Goal: Task Accomplishment & Management: Manage account settings

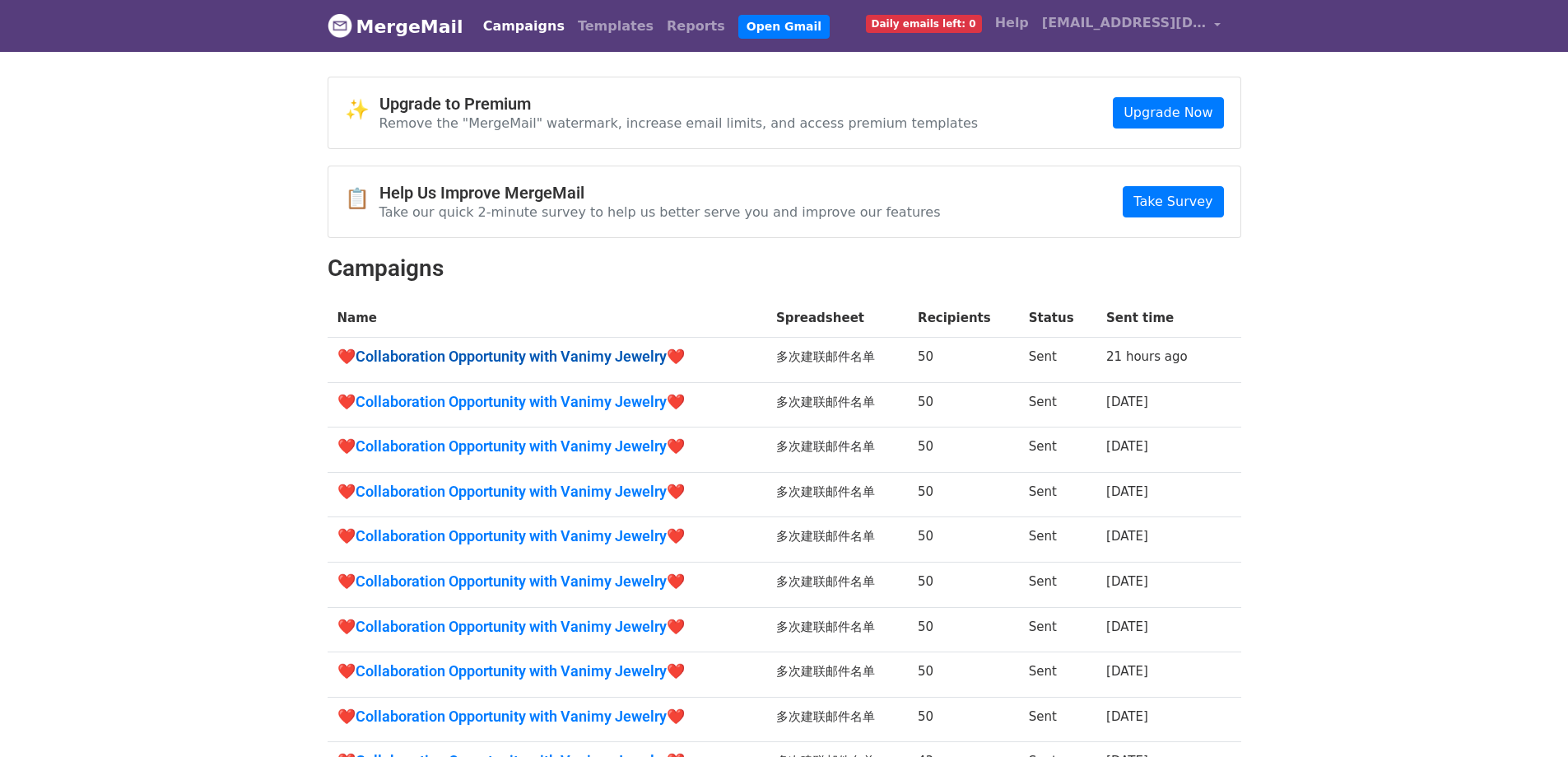
click at [609, 350] on link "❤️Collaboration Opportunity with Vanimy Jewelry❤️" at bounding box center [547, 357] width 419 height 18
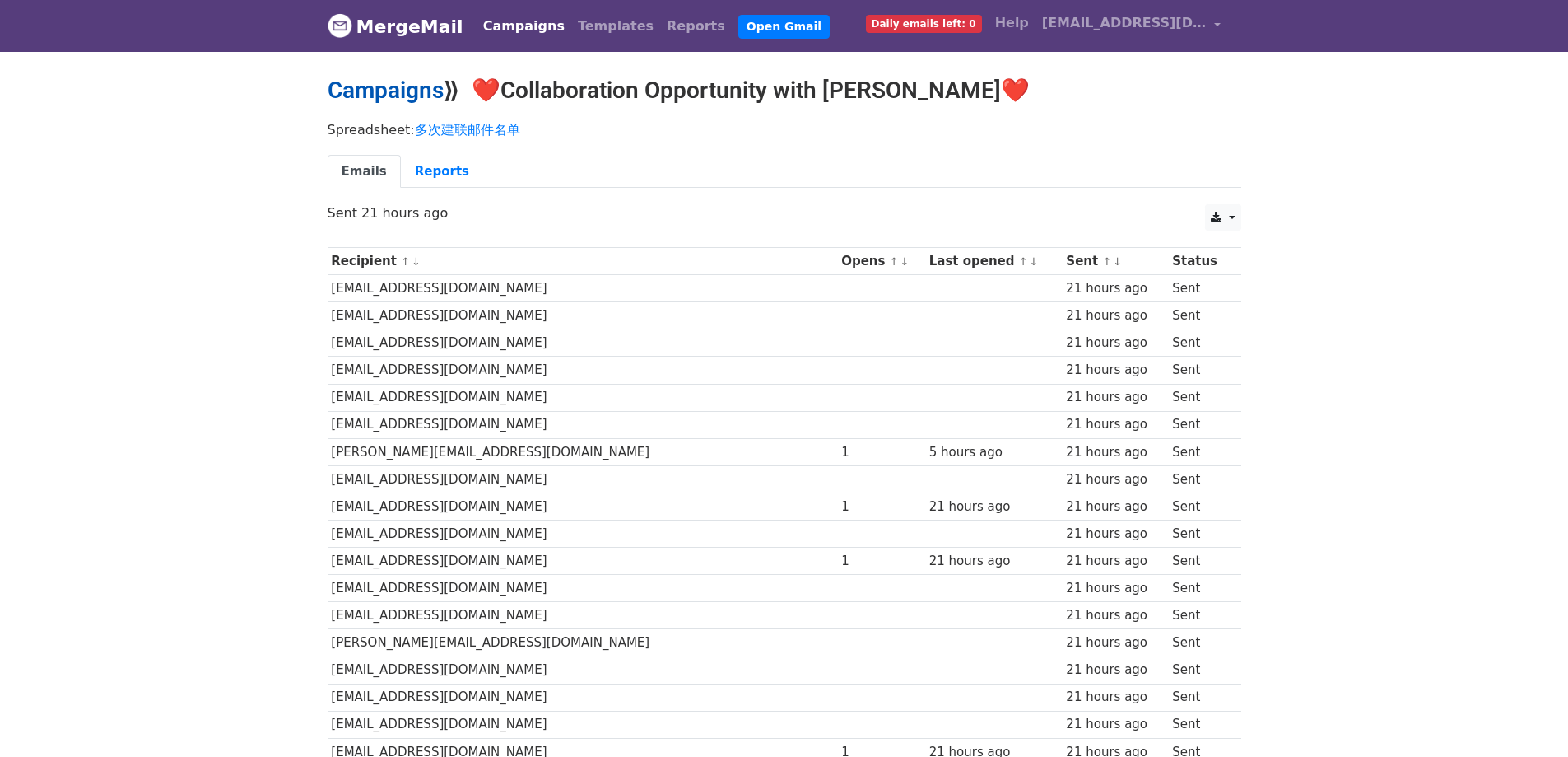
click at [367, 96] on link "Campaigns" at bounding box center [386, 90] width 116 height 27
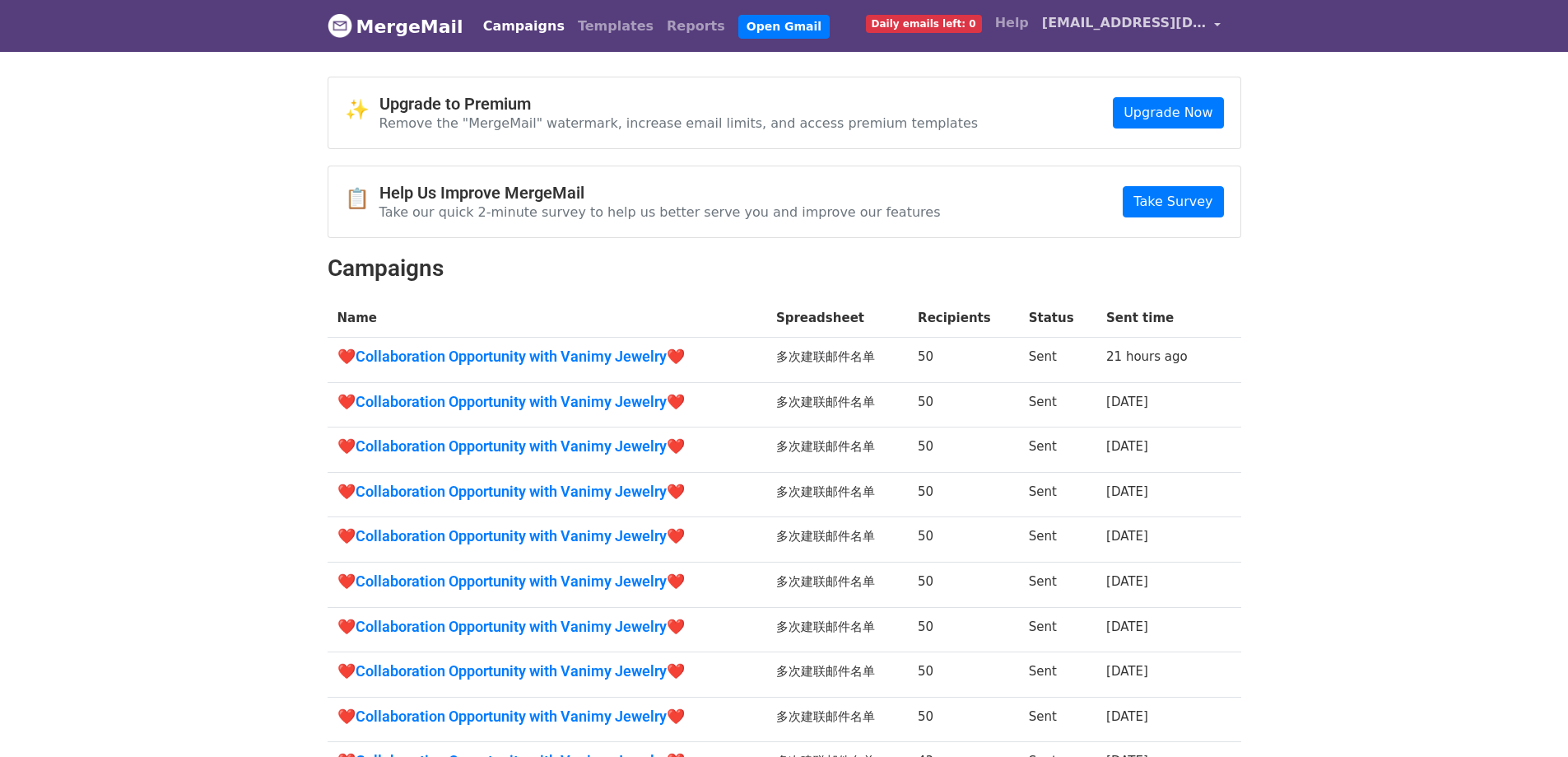
click at [1209, 31] on link "[EMAIL_ADDRESS][DOMAIN_NAME]" at bounding box center [1132, 26] width 192 height 39
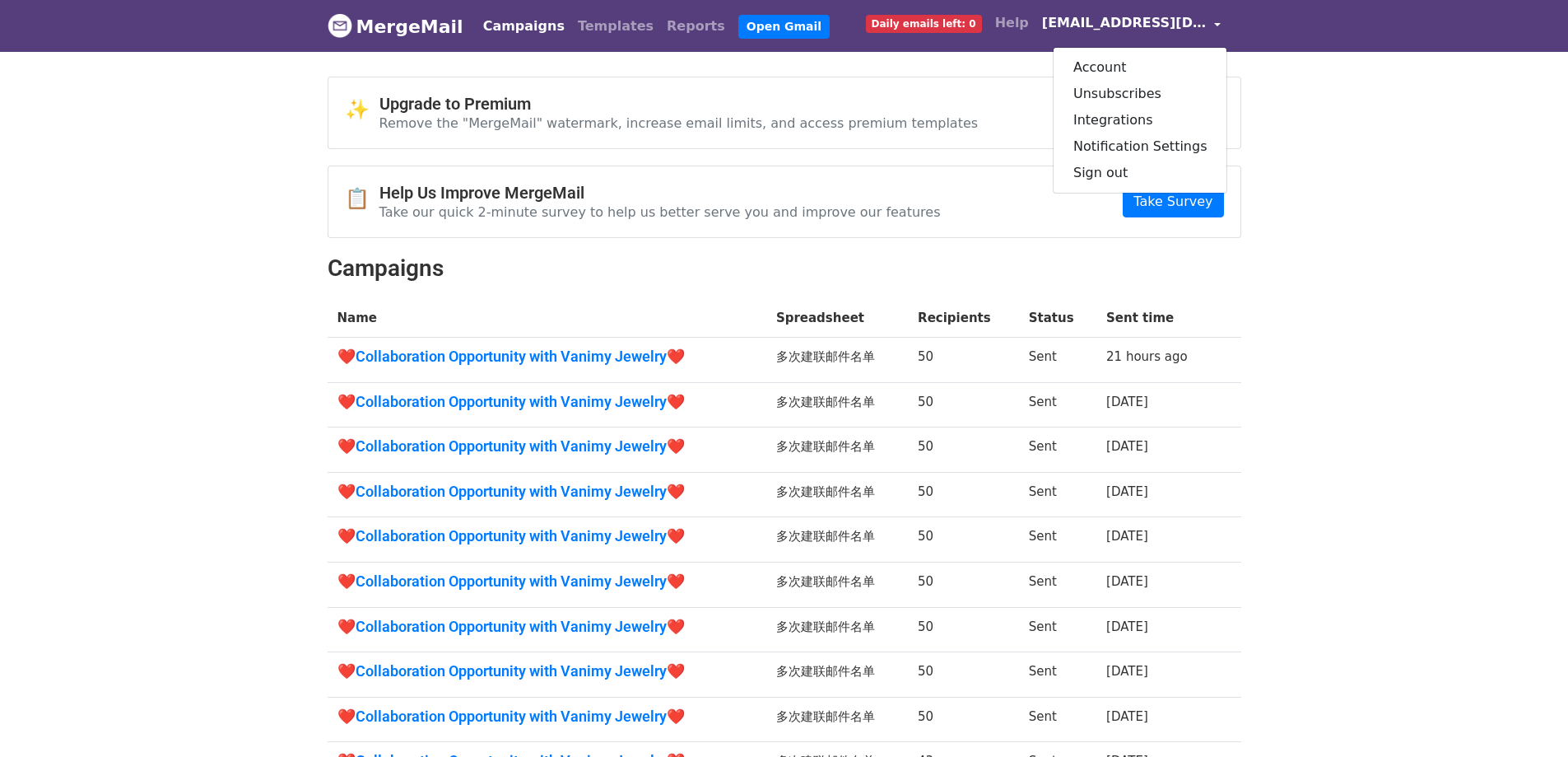
click at [1209, 31] on link "[EMAIL_ADDRESS][DOMAIN_NAME]" at bounding box center [1132, 26] width 192 height 39
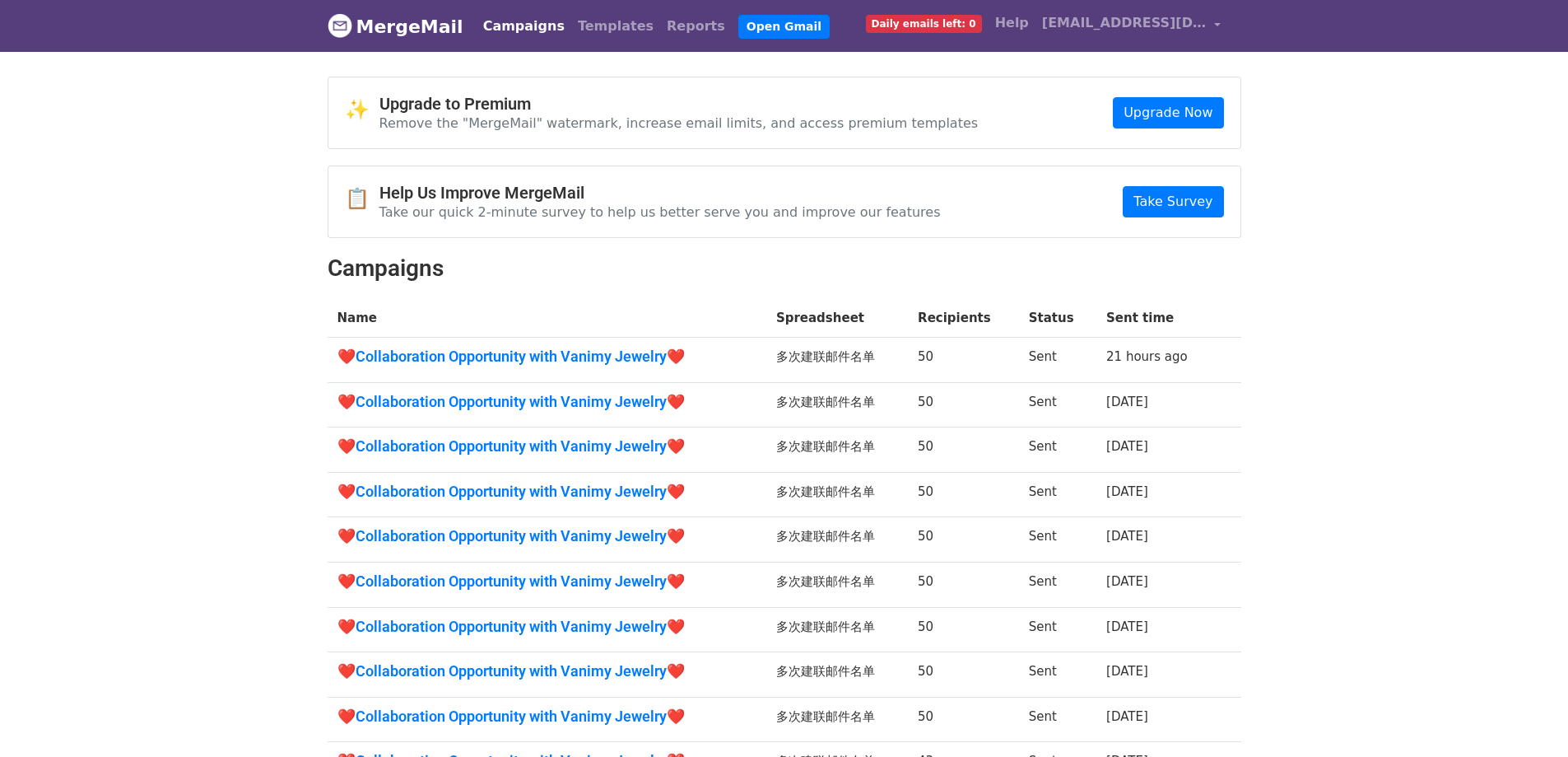
click at [941, 17] on span "Daily emails left: 0" at bounding box center [924, 23] width 116 height 18
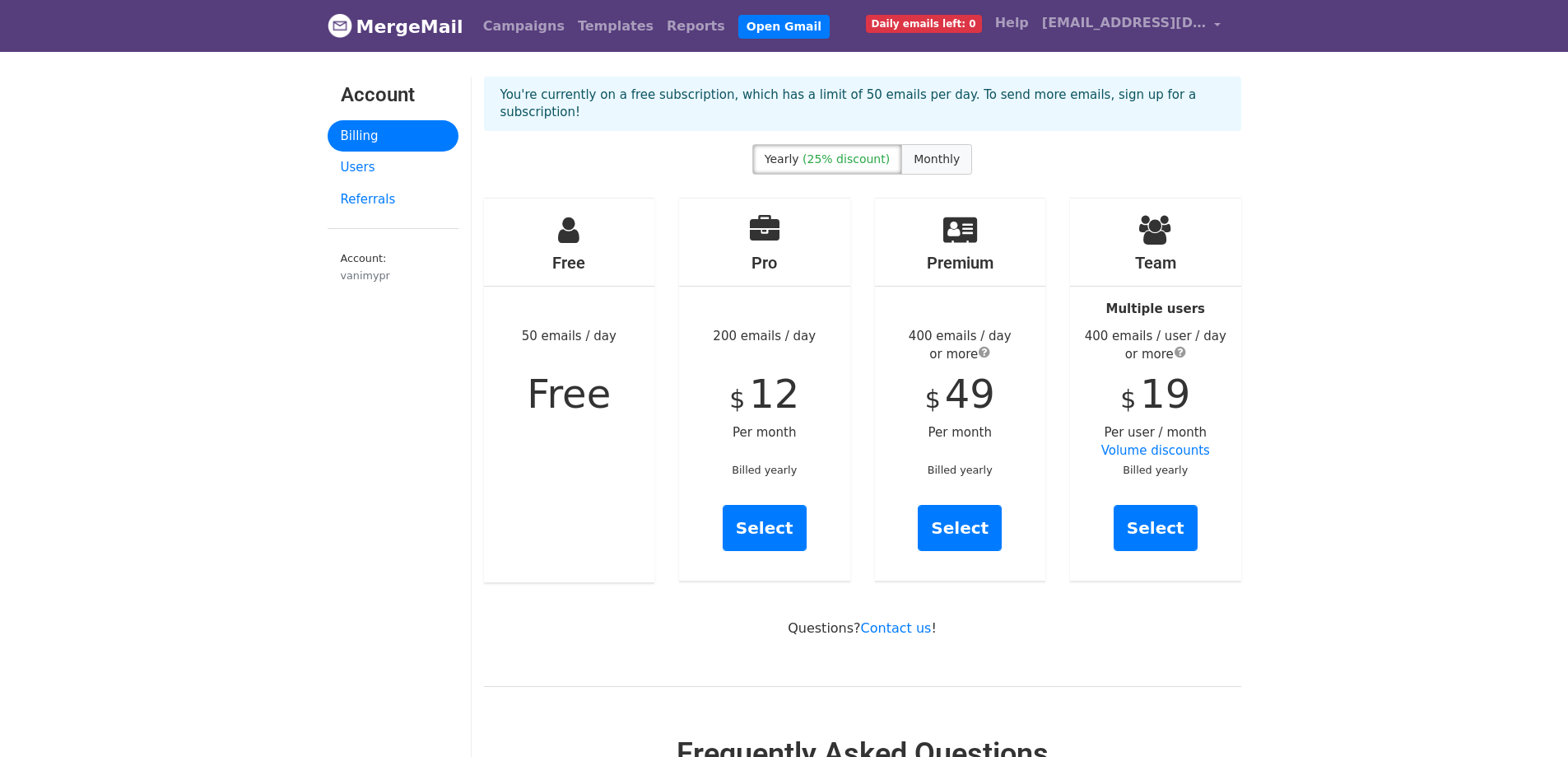
click at [943, 152] on span "Monthly" at bounding box center [937, 158] width 46 height 13
click at [817, 163] on span "(25% discount)" at bounding box center [847, 158] width 88 height 13
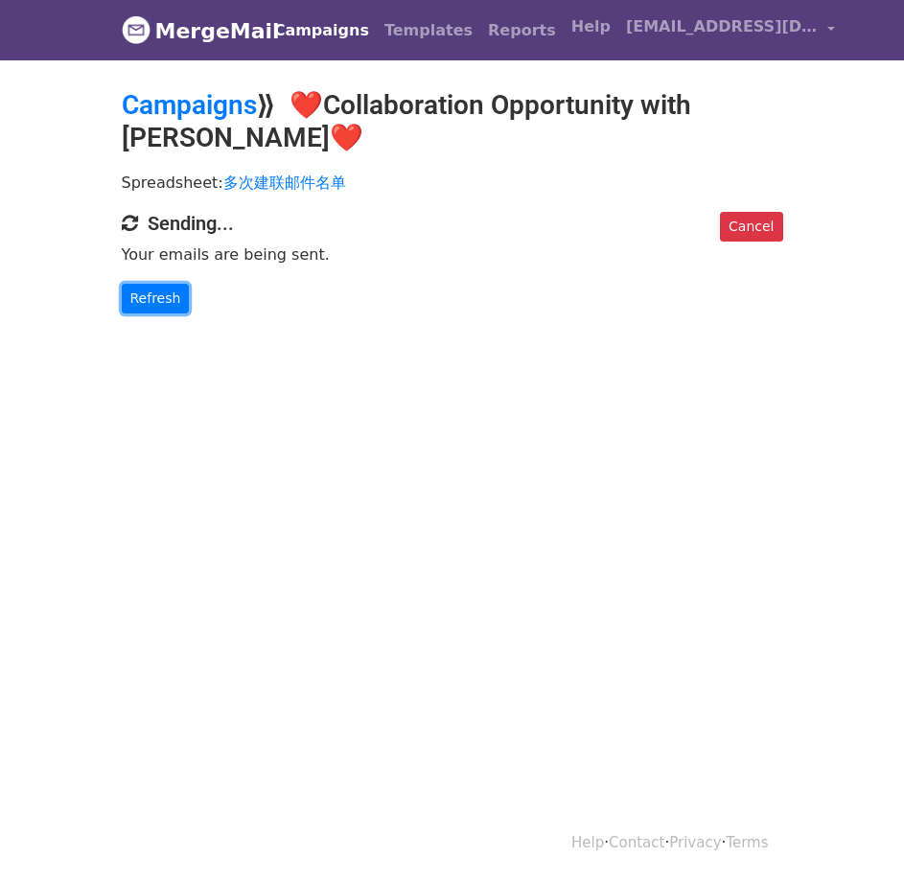
click at [158, 290] on link "Refresh" at bounding box center [156, 299] width 68 height 30
click at [167, 293] on link "Refresh" at bounding box center [156, 299] width 68 height 30
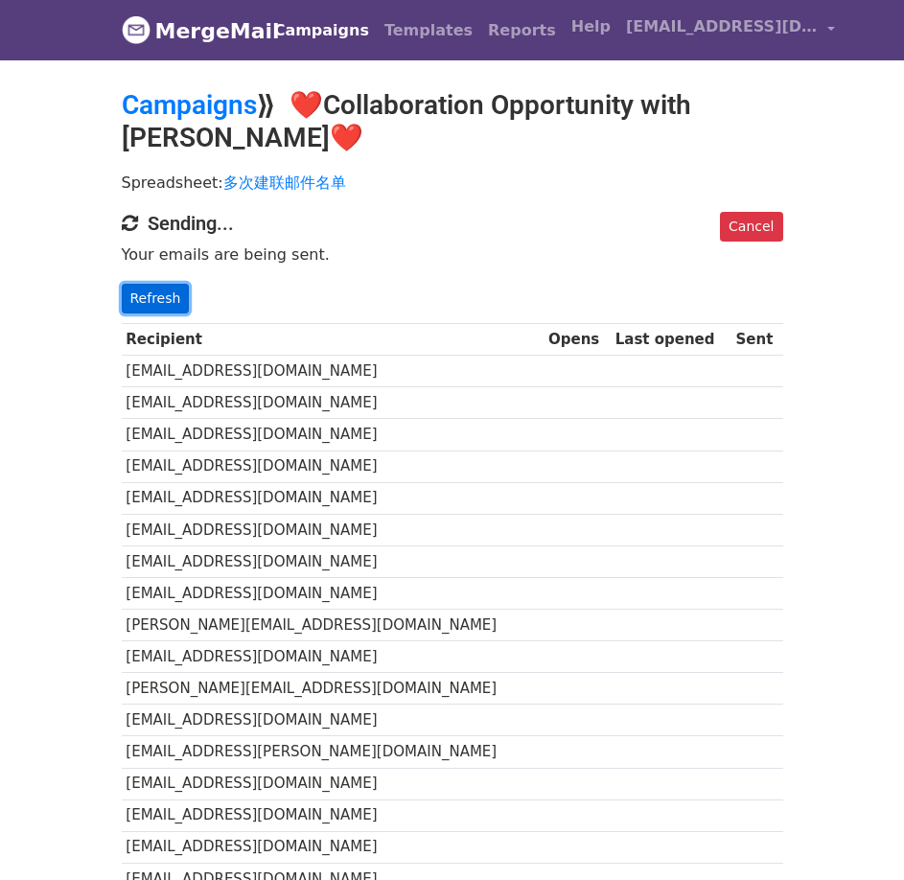
click at [140, 301] on link "Refresh" at bounding box center [156, 299] width 68 height 30
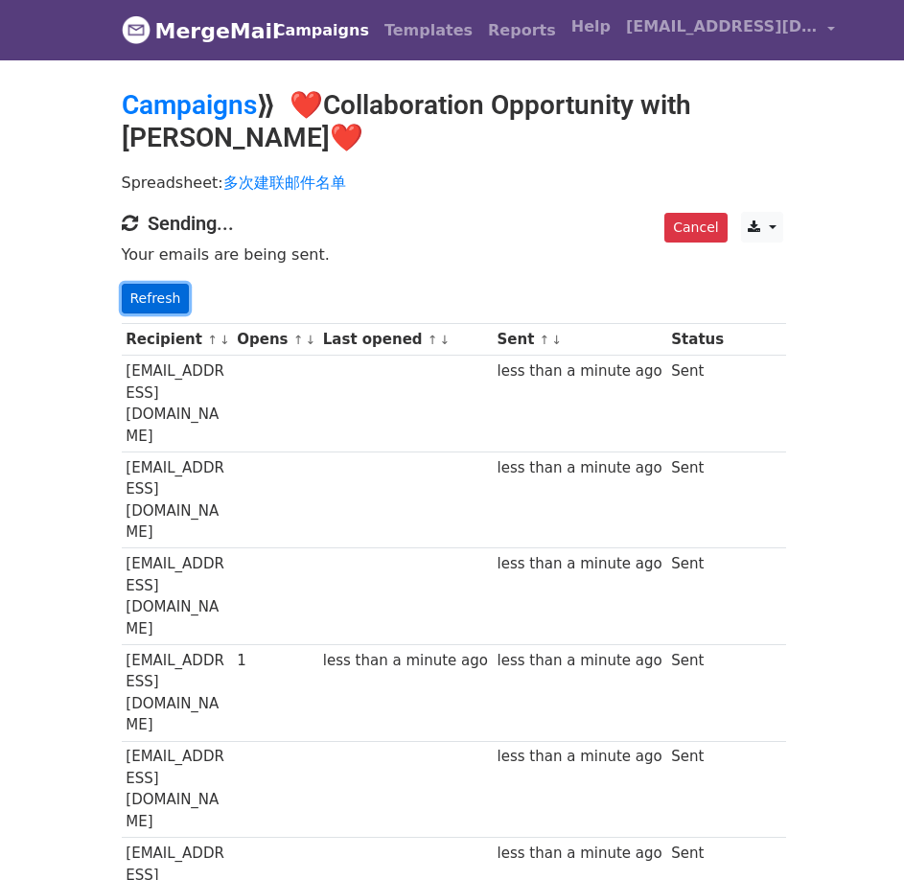
click at [167, 297] on link "Refresh" at bounding box center [156, 299] width 68 height 30
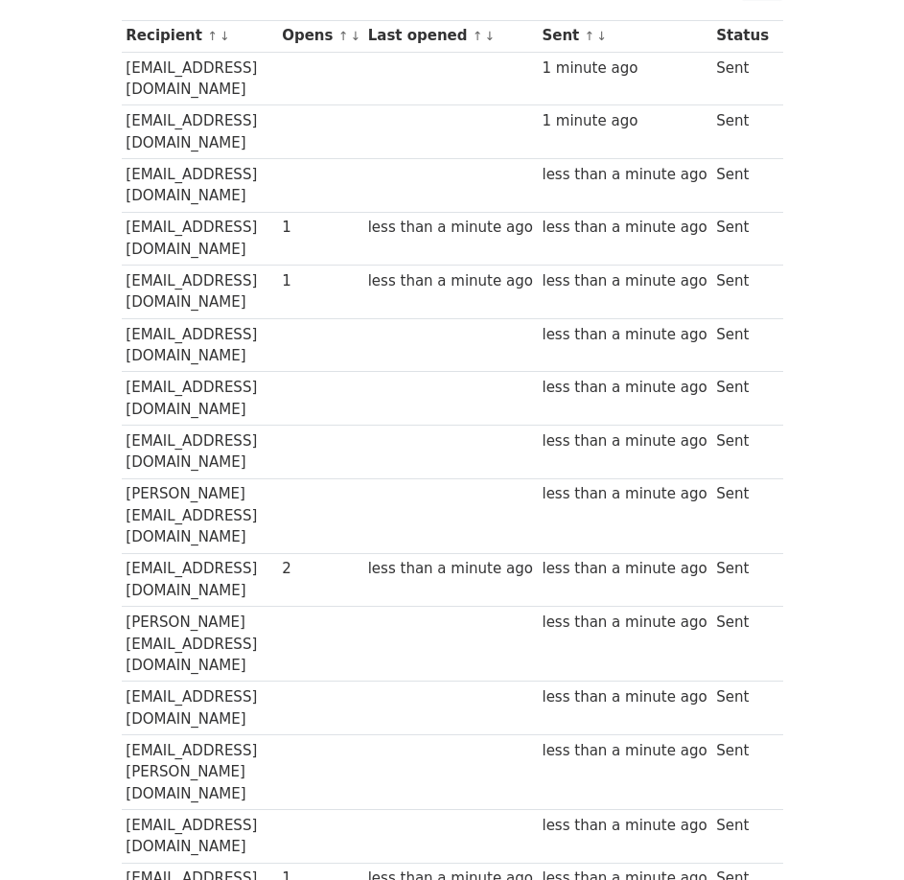
scroll to position [94, 0]
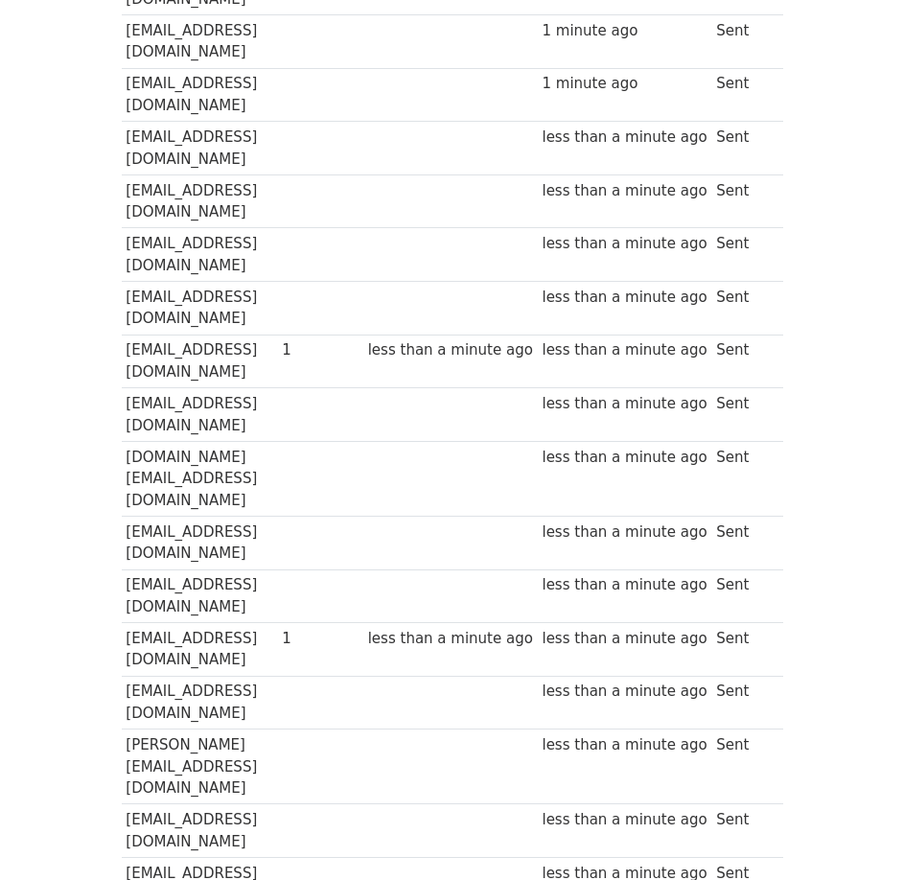
scroll to position [1724, 0]
